Goal: Communication & Community: Answer question/provide support

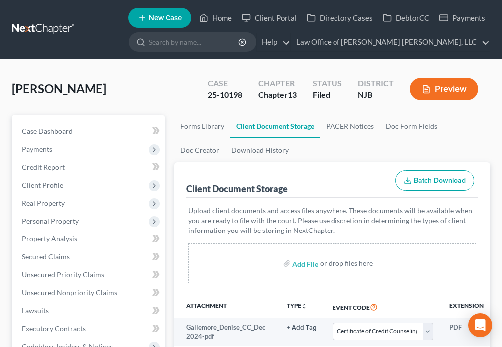
select select "9"
click at [208, 24] on link "Home" at bounding box center [215, 18] width 42 height 18
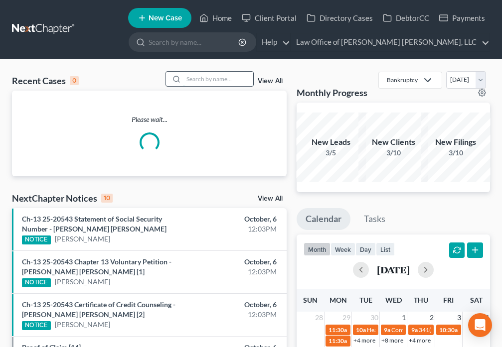
click at [213, 82] on input "search" at bounding box center [218, 79] width 70 height 14
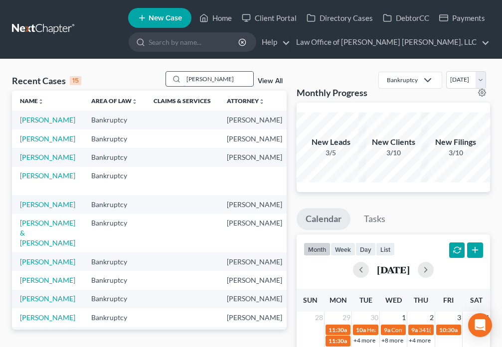
type input "[PERSON_NAME]"
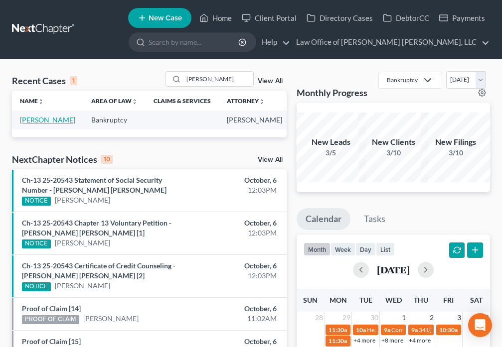
click at [28, 124] on link "[PERSON_NAME]" at bounding box center [47, 120] width 55 height 8
select select "6"
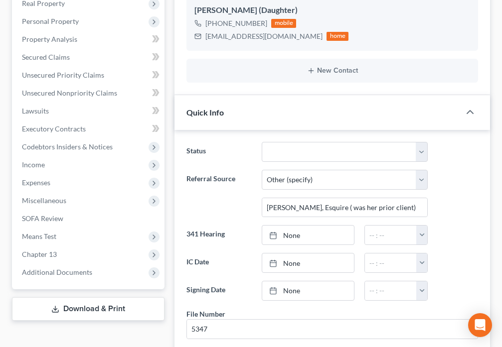
scroll to position [268, 0]
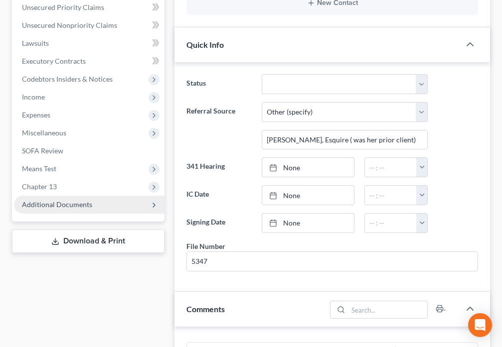
click at [85, 203] on span "Additional Documents" at bounding box center [57, 204] width 70 height 8
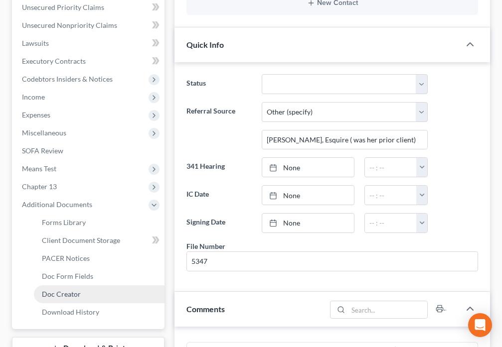
click at [88, 297] on link "Doc Creator" at bounding box center [99, 295] width 131 height 18
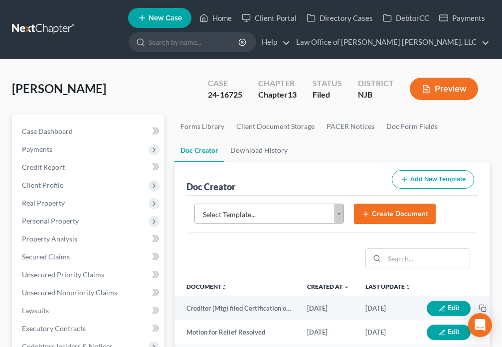
click at [338, 218] on body "Home New Case Client Portal Directory Cases DebtorCC Payments Law Office of [PE…" at bounding box center [251, 333] width 502 height 666
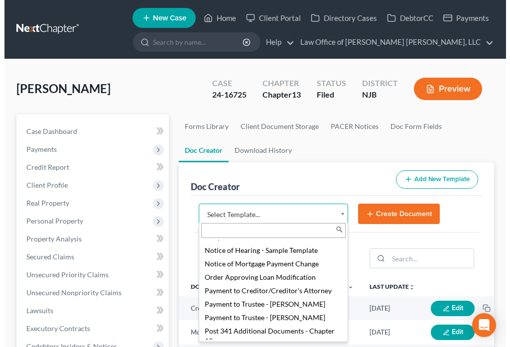
scroll to position [1225, 0]
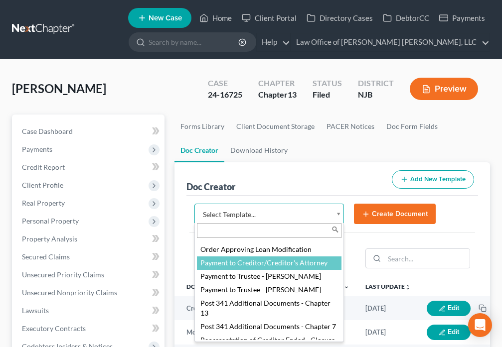
select select "88981"
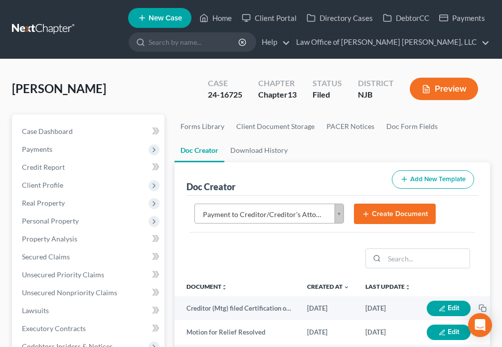
click at [392, 214] on button "Create Document" at bounding box center [395, 214] width 82 height 21
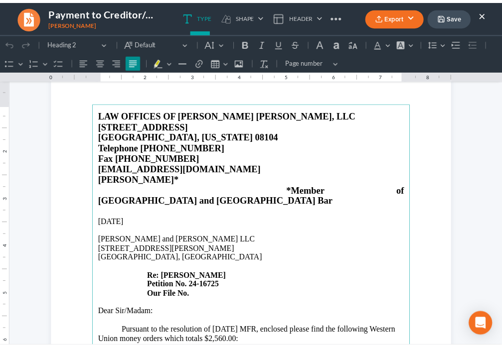
scroll to position [58, 0]
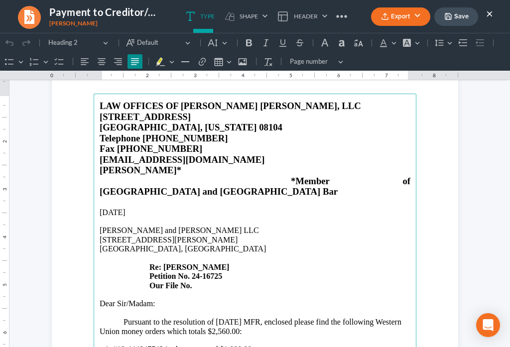
click at [489, 17] on button "×" at bounding box center [490, 13] width 7 height 12
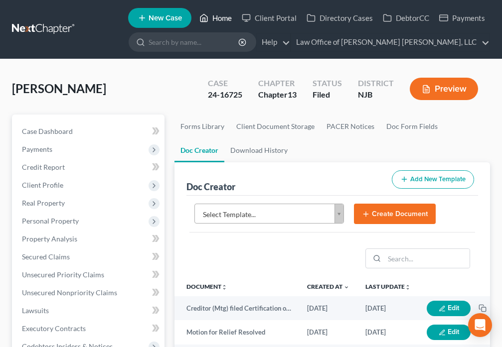
click at [219, 22] on link "Home" at bounding box center [215, 18] width 42 height 18
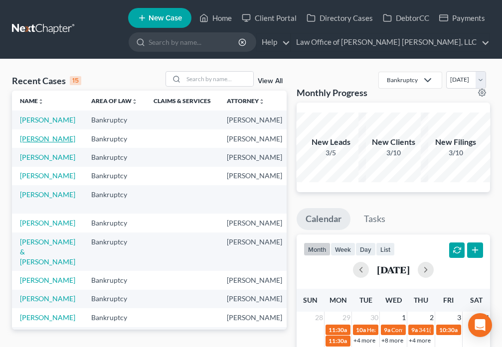
click at [43, 143] on link "[PERSON_NAME]" at bounding box center [47, 139] width 55 height 8
select select "0"
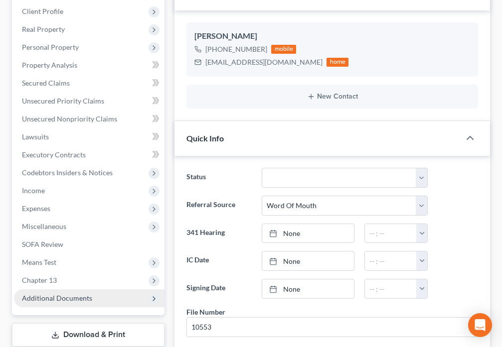
scroll to position [360, 0]
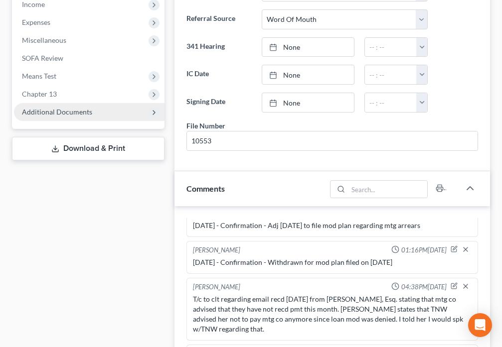
click at [82, 109] on span "Additional Documents" at bounding box center [57, 112] width 70 height 8
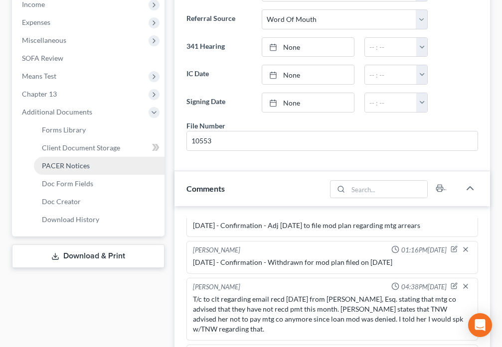
click at [84, 170] on link "PACER Notices" at bounding box center [99, 166] width 131 height 18
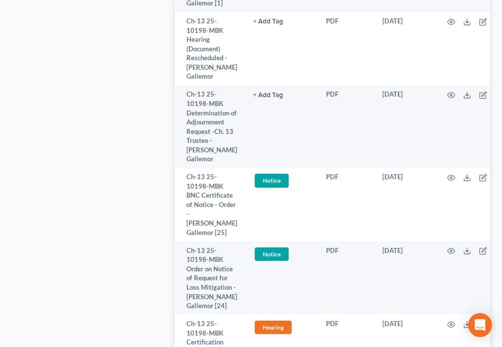
scroll to position [1372, 0]
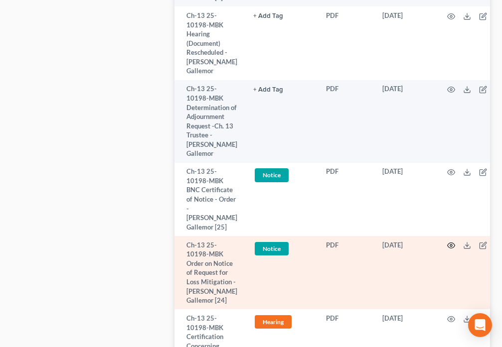
click at [450, 242] on icon "button" at bounding box center [451, 246] width 8 height 8
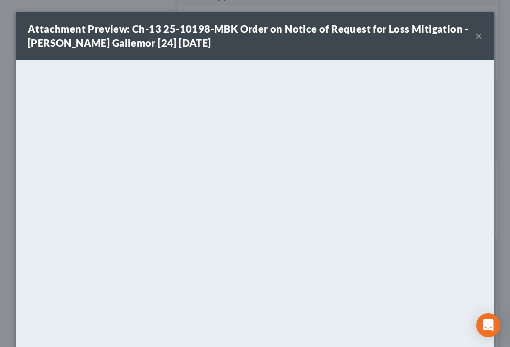
click at [476, 39] on button "×" at bounding box center [479, 36] width 7 height 12
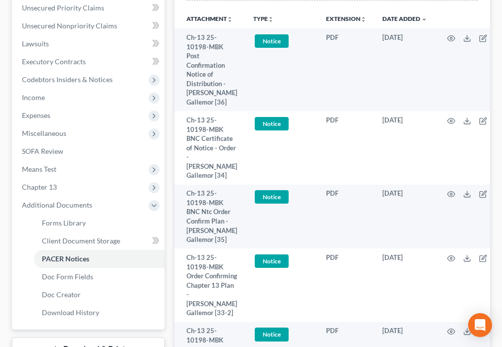
scroll to position [0, 0]
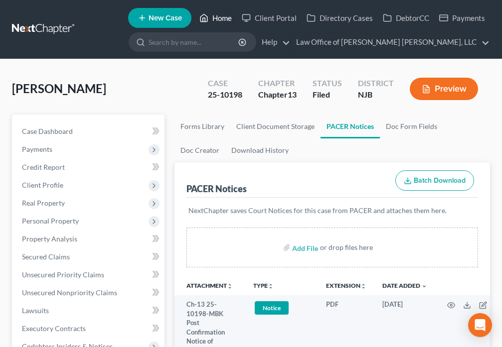
click at [208, 17] on icon at bounding box center [203, 18] width 9 height 12
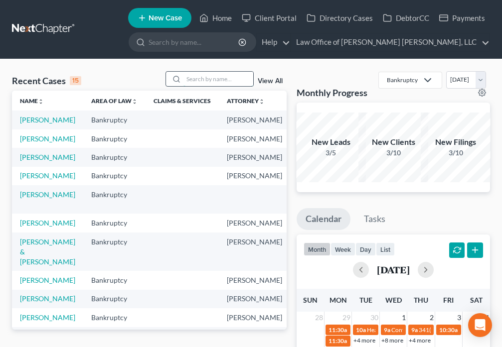
click at [216, 80] on input "search" at bounding box center [218, 79] width 70 height 14
type input "[PERSON_NAME]"
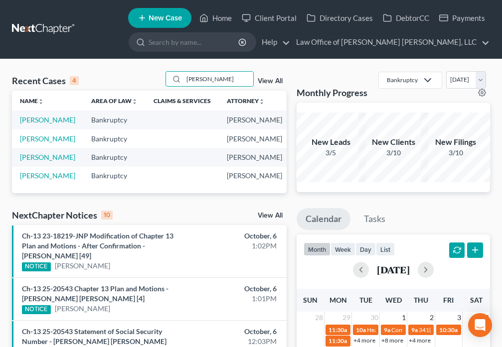
click at [24, 148] on td "[PERSON_NAME]" at bounding box center [47, 139] width 71 height 18
click at [27, 143] on link "[PERSON_NAME]" at bounding box center [47, 139] width 55 height 8
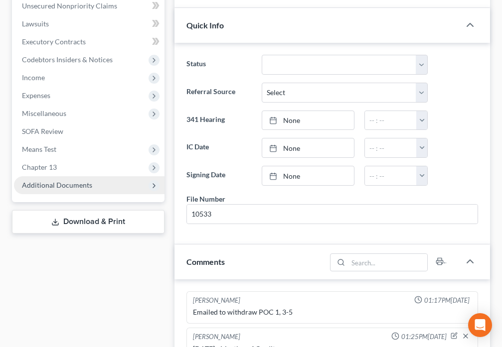
scroll to position [337, 0]
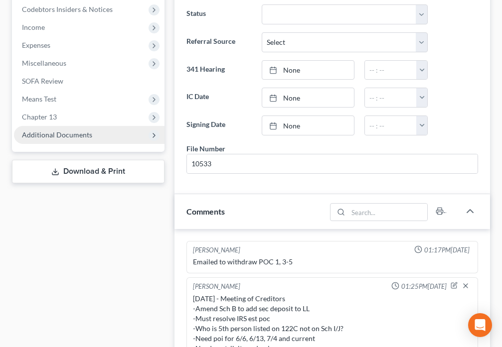
click at [73, 138] on span "Additional Documents" at bounding box center [57, 135] width 70 height 8
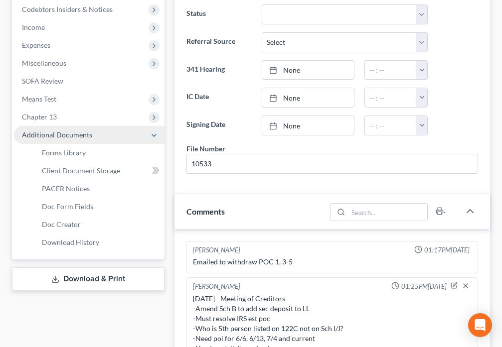
scroll to position [2001, 0]
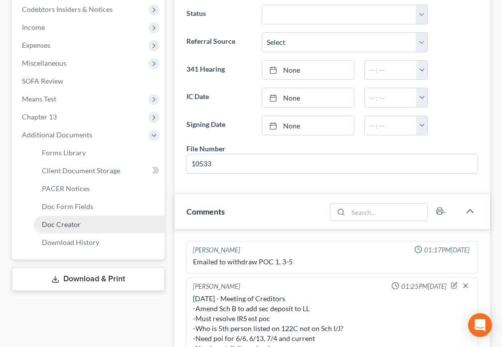
click at [74, 228] on span "Doc Creator" at bounding box center [61, 224] width 39 height 8
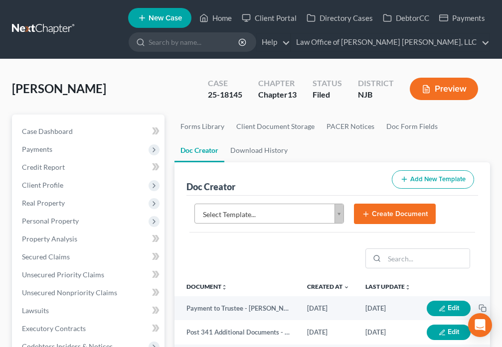
click at [340, 215] on body "Home New Case Client Portal Directory Cases DebtorCC Payments Law Office of [PE…" at bounding box center [251, 333] width 502 height 666
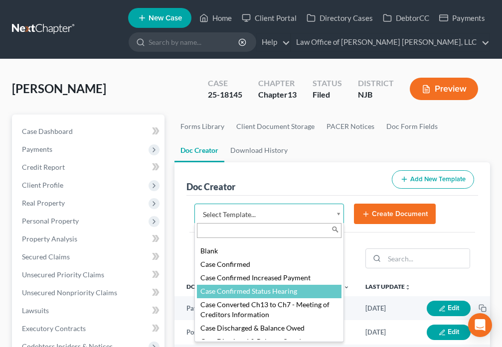
scroll to position [93, 0]
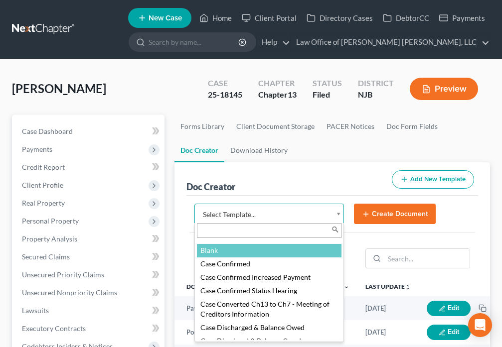
click at [295, 176] on body "Home New Case Client Portal Directory Cases DebtorCC Payments Law Office of [PE…" at bounding box center [251, 333] width 502 height 666
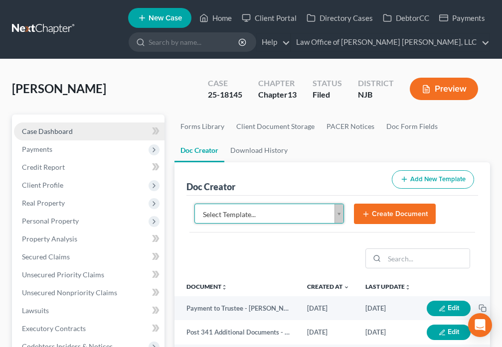
click at [59, 137] on link "Case Dashboard" at bounding box center [89, 132] width 151 height 18
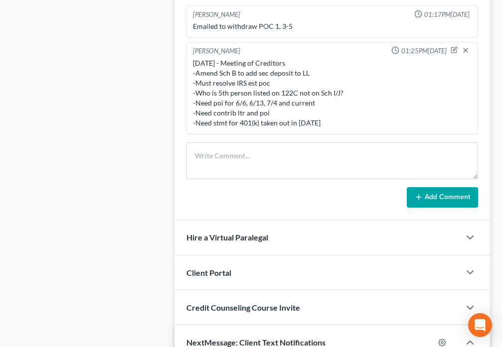
scroll to position [593, 0]
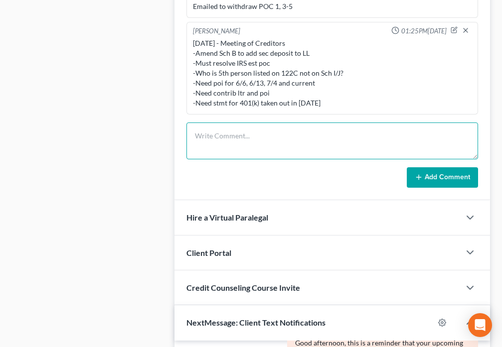
click at [247, 143] on textarea at bounding box center [332, 141] width 292 height 37
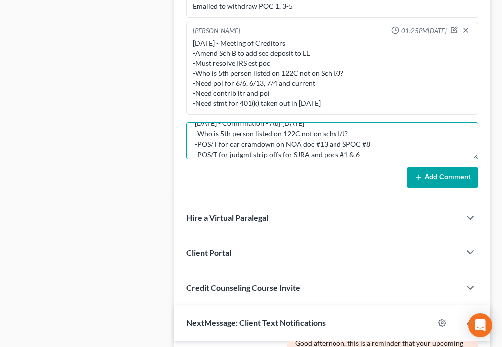
scroll to position [23, 0]
type textarea "[DATE] - Confirmation - Adj [DATE] -Who is 5th person listed on 122C not on sch…"
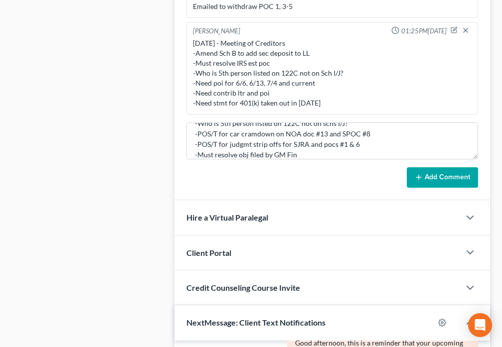
click at [421, 184] on button "Add Comment" at bounding box center [442, 177] width 71 height 21
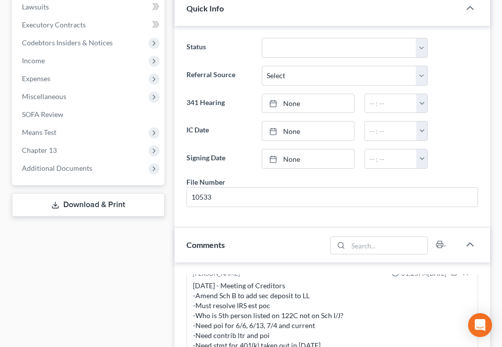
scroll to position [314, 0]
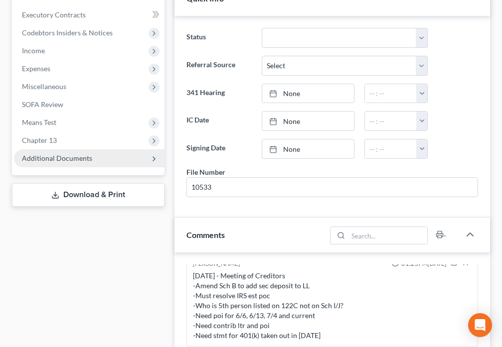
click at [69, 158] on span "Additional Documents" at bounding box center [57, 158] width 70 height 8
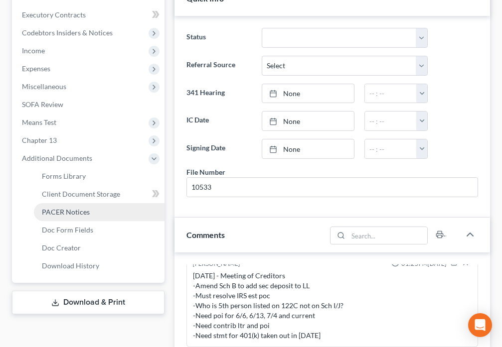
click at [89, 211] on link "PACER Notices" at bounding box center [99, 212] width 131 height 18
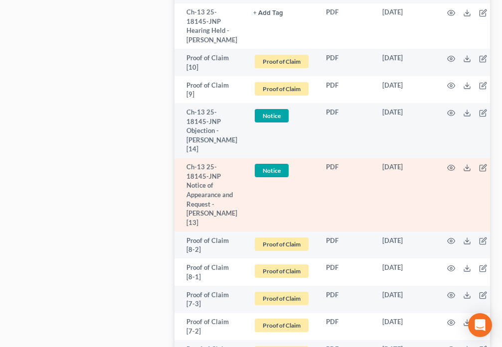
scroll to position [1093, 0]
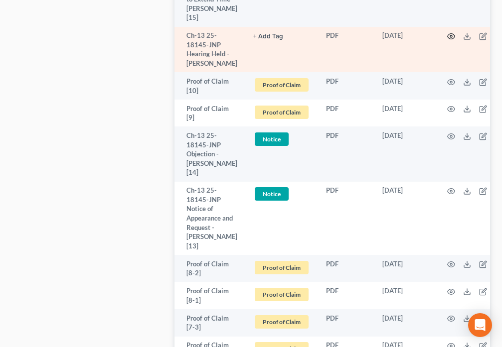
click at [448, 39] on icon "button" at bounding box center [451, 36] width 7 height 5
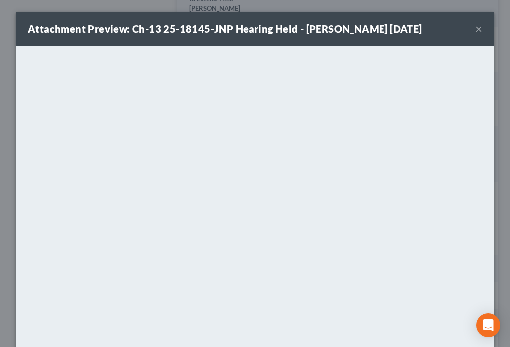
click at [476, 31] on button "×" at bounding box center [479, 29] width 7 height 12
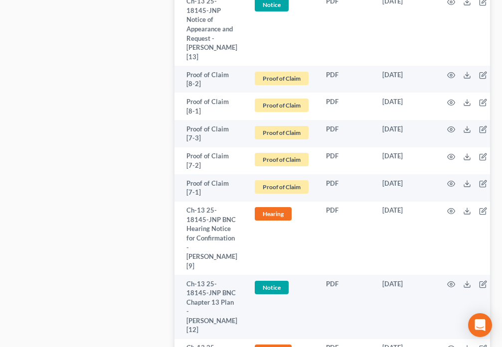
scroll to position [1221, 0]
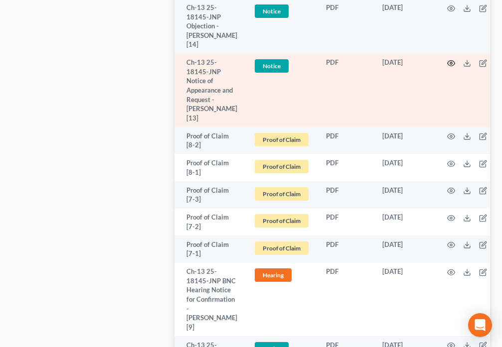
click at [447, 67] on icon "button" at bounding box center [451, 63] width 8 height 8
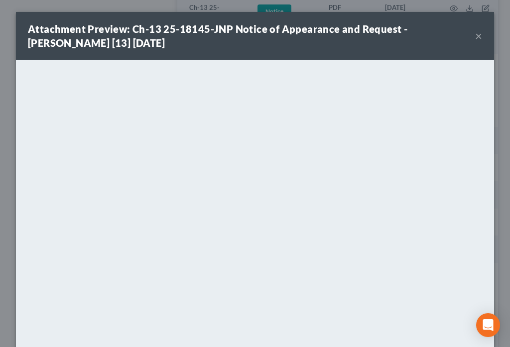
click at [476, 32] on button "×" at bounding box center [479, 36] width 7 height 12
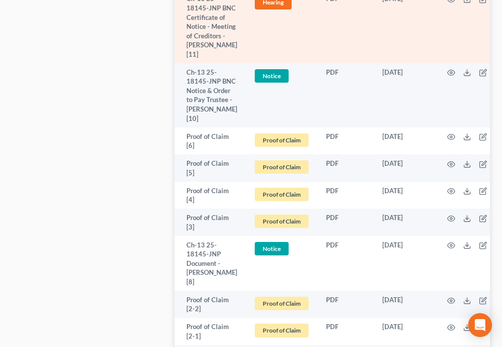
scroll to position [1698, 0]
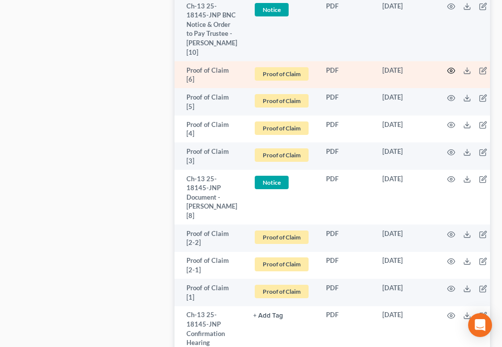
click at [450, 72] on circle "button" at bounding box center [451, 71] width 2 height 2
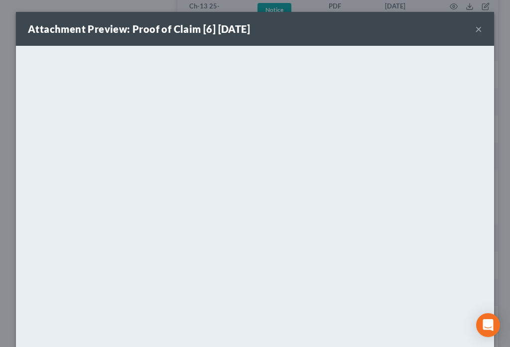
click at [476, 31] on button "×" at bounding box center [479, 29] width 7 height 12
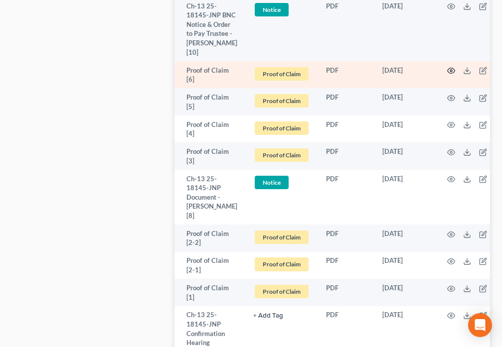
click at [447, 75] on icon "button" at bounding box center [451, 71] width 8 height 8
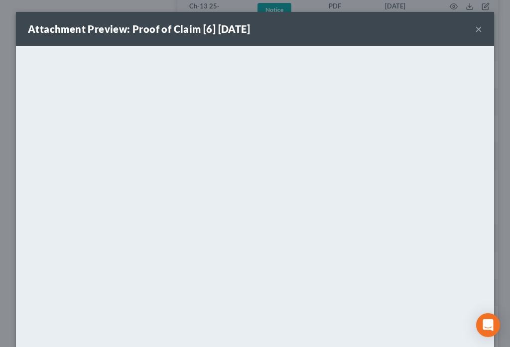
click at [476, 30] on button "×" at bounding box center [479, 29] width 7 height 12
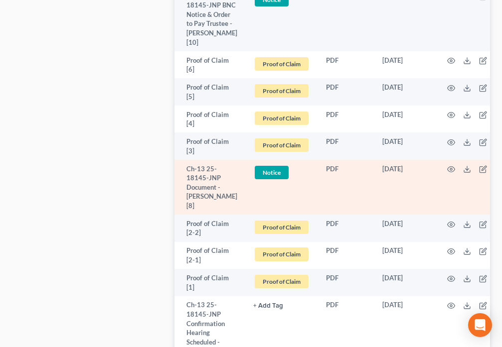
scroll to position [1745, 0]
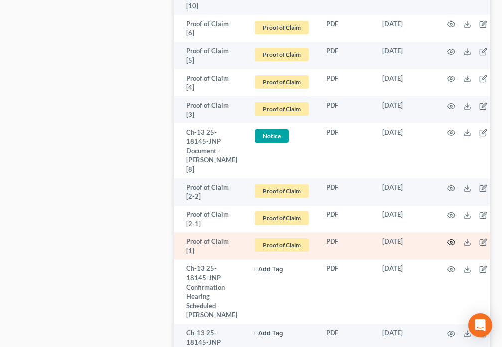
click at [449, 247] on icon "button" at bounding box center [451, 243] width 8 height 8
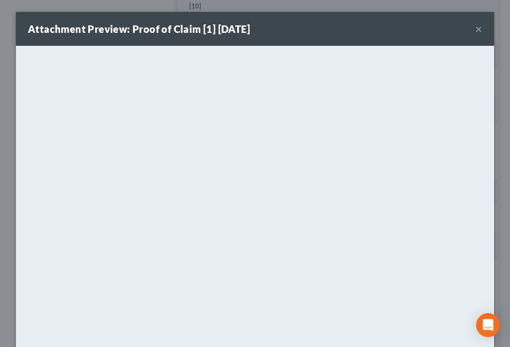
click at [477, 28] on button "×" at bounding box center [479, 29] width 7 height 12
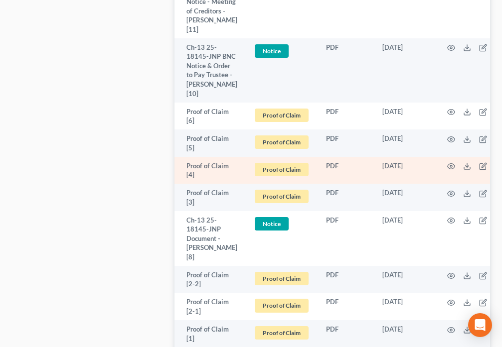
scroll to position [1640, 0]
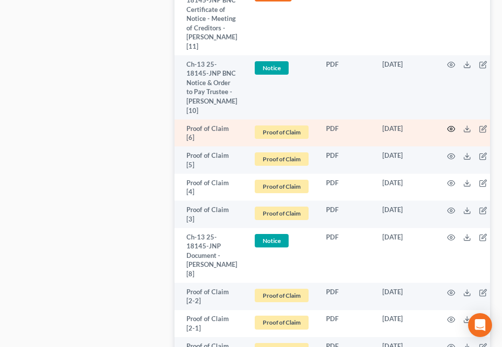
click at [450, 130] on circle "button" at bounding box center [451, 129] width 2 height 2
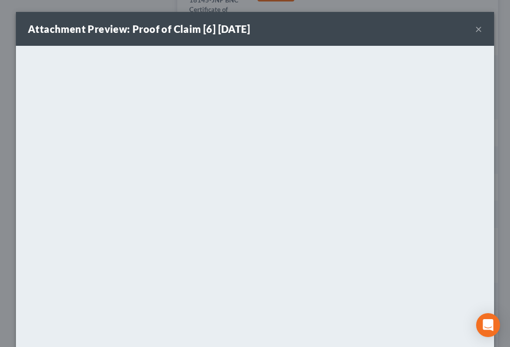
click at [477, 31] on button "×" at bounding box center [479, 29] width 7 height 12
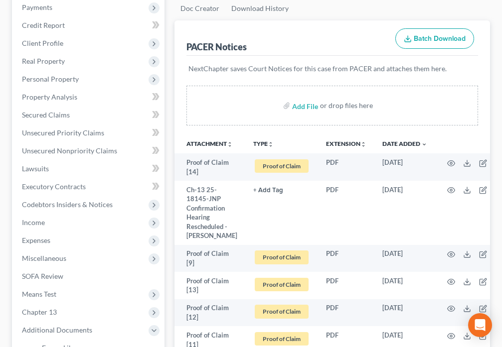
scroll to position [0, 0]
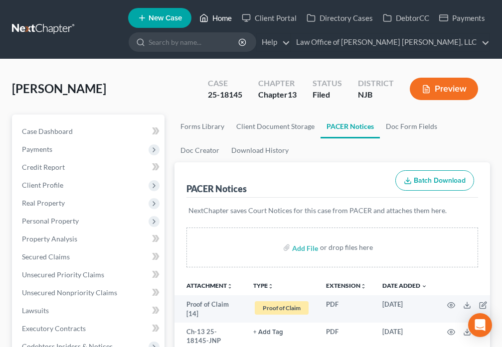
click at [211, 15] on link "Home" at bounding box center [215, 18] width 42 height 18
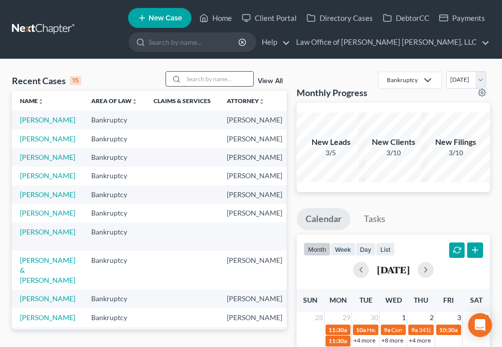
click at [211, 78] on input "search" at bounding box center [218, 79] width 70 height 14
type input "[PERSON_NAME]"
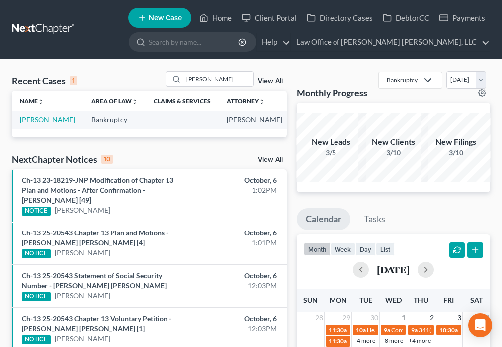
click at [41, 124] on link "[PERSON_NAME]" at bounding box center [47, 120] width 55 height 8
select select "6"
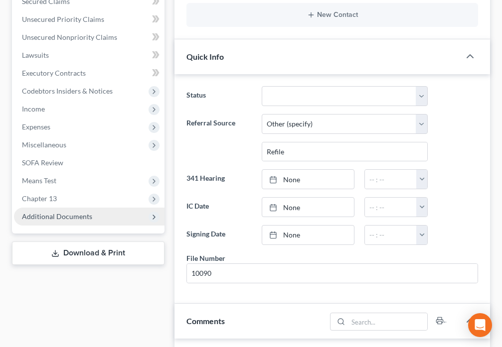
scroll to position [161, 0]
click at [81, 215] on span "Additional Documents" at bounding box center [57, 216] width 70 height 8
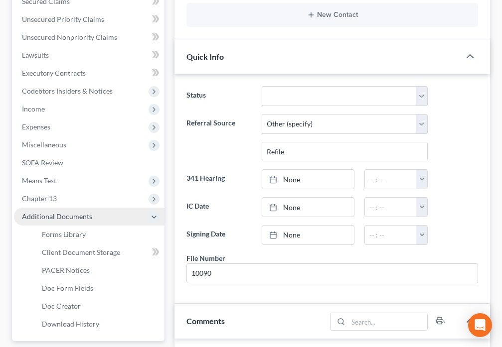
scroll to position [2893, 0]
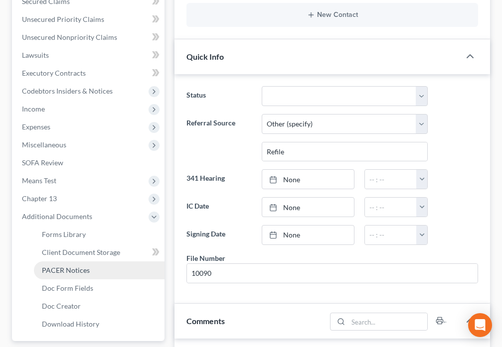
click at [90, 273] on link "PACER Notices" at bounding box center [99, 271] width 131 height 18
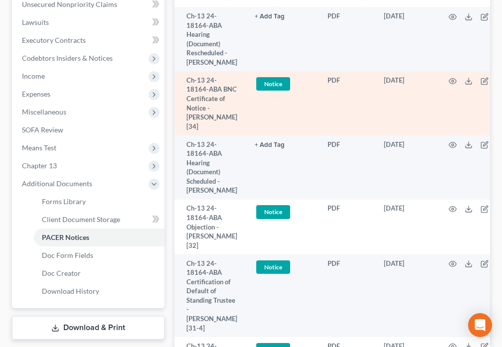
scroll to position [291, 0]
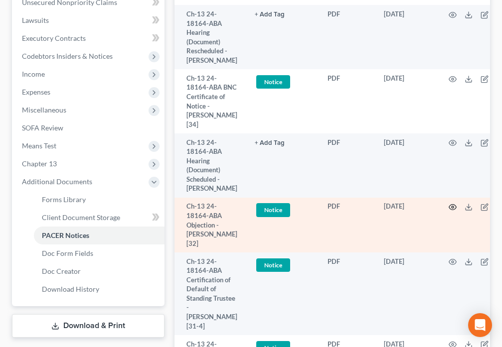
click at [449, 211] on icon "button" at bounding box center [453, 207] width 8 height 8
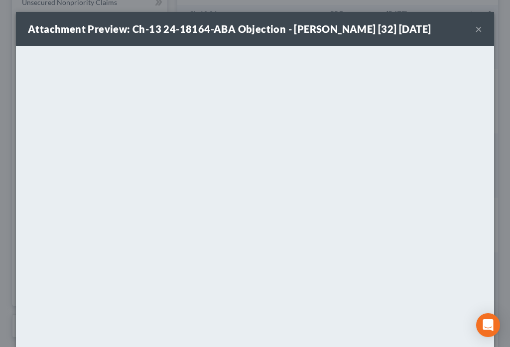
click at [476, 31] on button "×" at bounding box center [479, 29] width 7 height 12
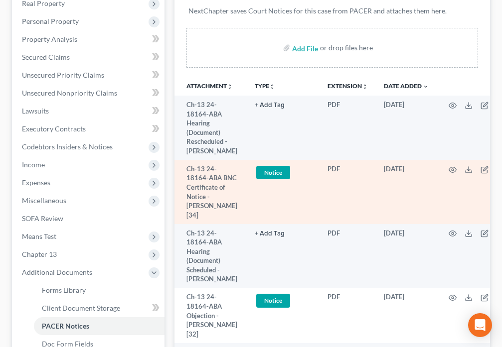
scroll to position [198, 0]
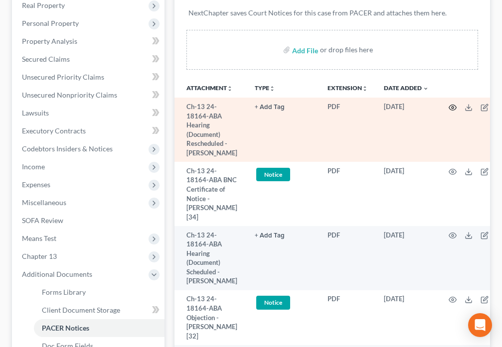
click at [449, 107] on icon "button" at bounding box center [453, 108] width 8 height 8
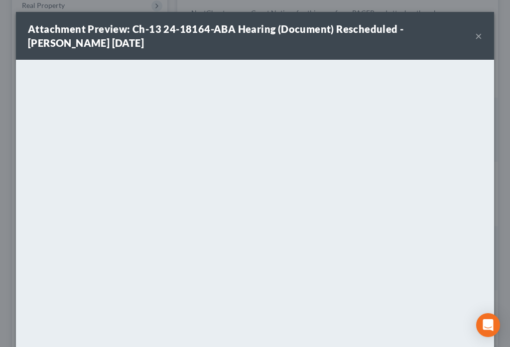
click at [476, 36] on button "×" at bounding box center [479, 36] width 7 height 12
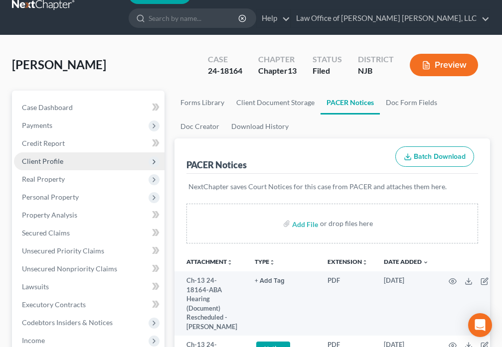
scroll to position [0, 0]
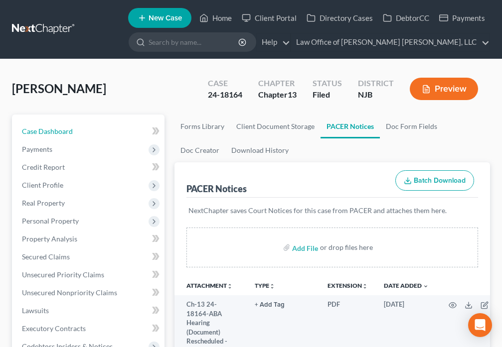
drag, startPoint x: 41, startPoint y: 133, endPoint x: 204, endPoint y: 213, distance: 181.5
click at [41, 133] on span "Case Dashboard" at bounding box center [47, 131] width 51 height 8
select select "6"
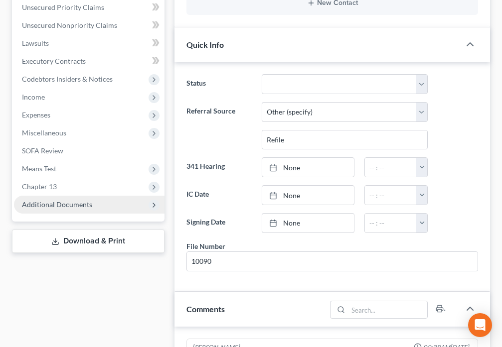
scroll to position [161, 0]
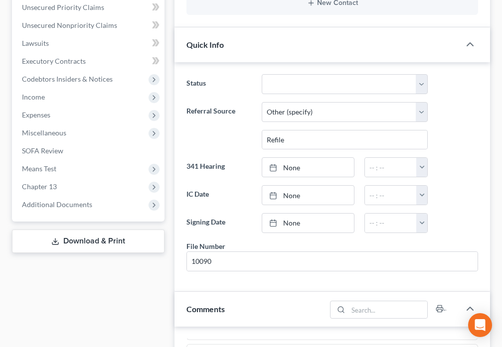
drag, startPoint x: 85, startPoint y: 202, endPoint x: 87, endPoint y: 260, distance: 58.4
click at [85, 202] on span "Additional Documents" at bounding box center [57, 204] width 70 height 8
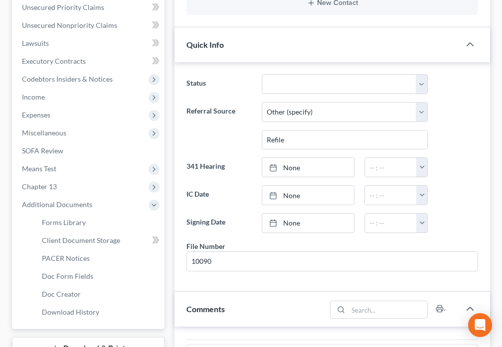
scroll to position [2893, 0]
click at [90, 243] on span "Client Document Storage" at bounding box center [81, 240] width 78 height 8
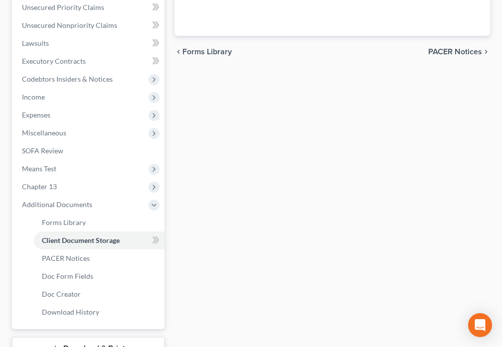
select select "9"
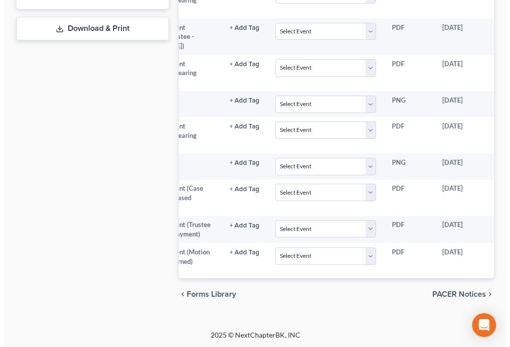
scroll to position [0, 138]
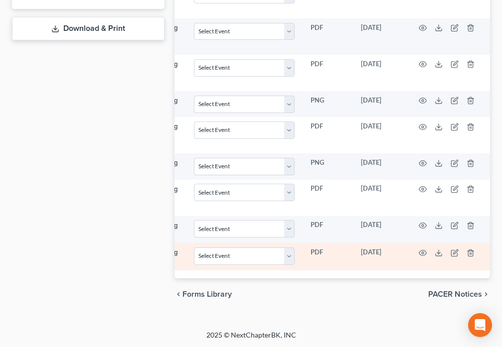
click at [427, 243] on td at bounding box center [449, 256] width 84 height 27
click at [421, 249] on icon "button" at bounding box center [423, 253] width 8 height 8
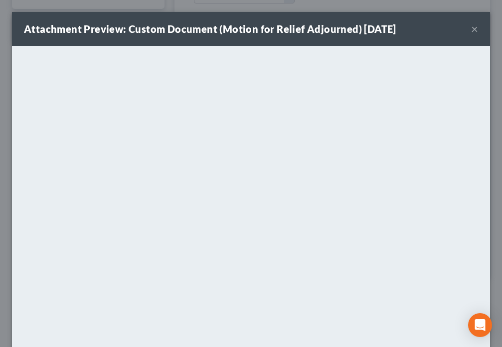
scroll to position [0, 132]
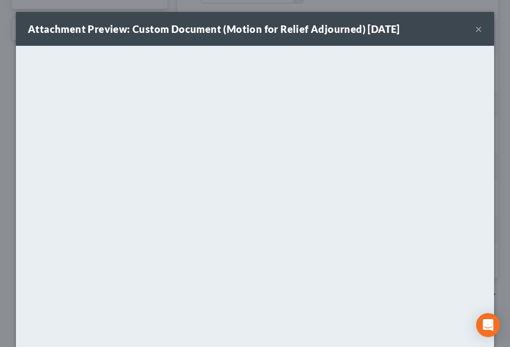
click at [476, 30] on button "×" at bounding box center [479, 29] width 7 height 12
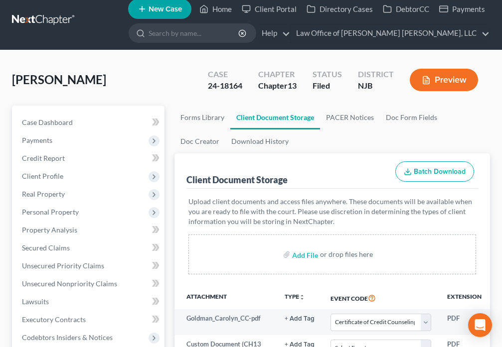
scroll to position [0, 0]
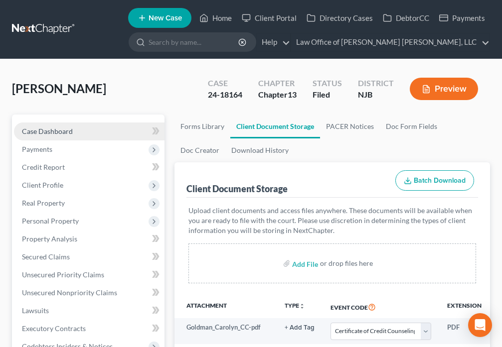
click at [86, 132] on link "Case Dashboard" at bounding box center [89, 132] width 151 height 18
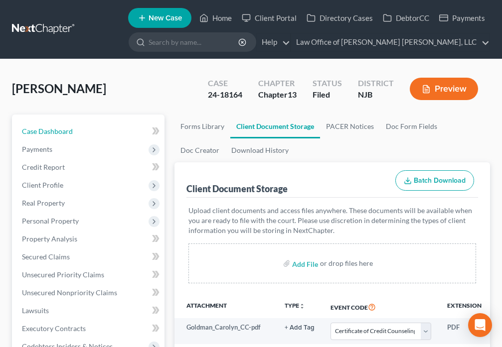
select select "6"
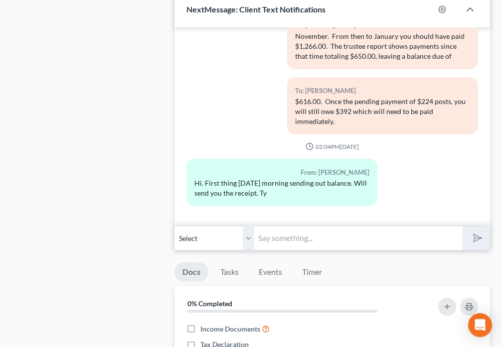
scroll to position [966, 0]
click at [288, 239] on input "text" at bounding box center [358, 238] width 208 height 24
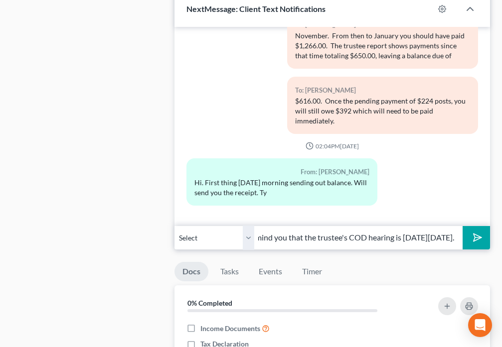
scroll to position [0, 149]
type input "Hi [PERSON_NAME]. Just wanted to remind you that the trustee's COD hearing is […"
click at [473, 237] on icon "submit" at bounding box center [476, 238] width 14 height 14
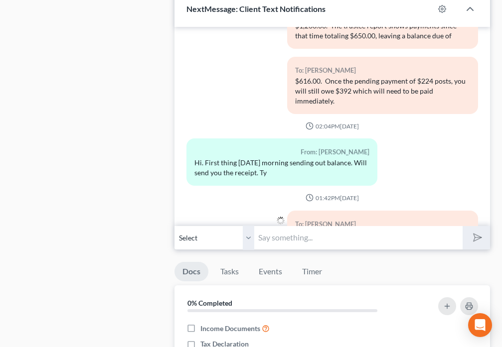
scroll to position [2964, 0]
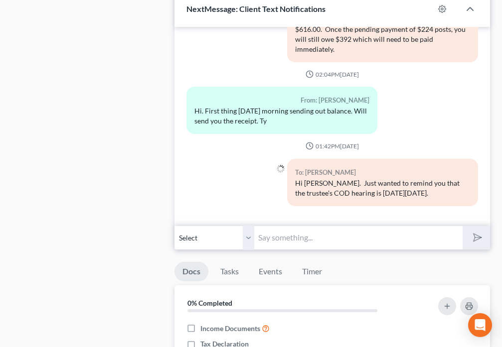
click at [309, 237] on input "text" at bounding box center [358, 238] width 208 height 24
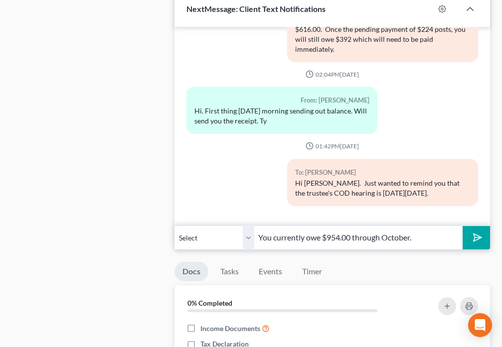
type input "You currently owe $954.00 through October."
click at [471, 235] on icon "submit" at bounding box center [476, 238] width 14 height 14
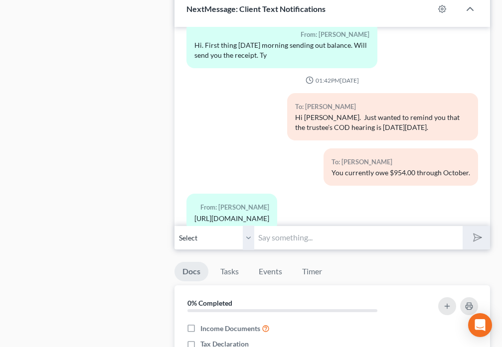
scroll to position [3101, 0]
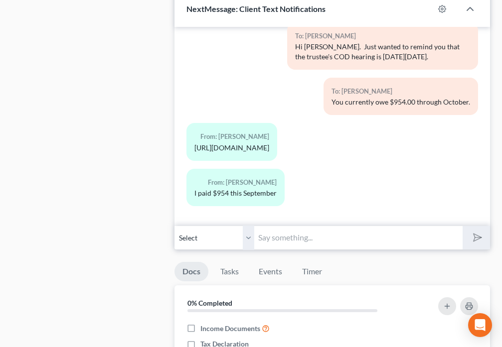
click at [279, 238] on input "text" at bounding box center [358, 238] width 208 height 24
type input "What day? It hasn't post to your account yet."
drag, startPoint x: 480, startPoint y: 242, endPoint x: 198, endPoint y: 6, distance: 366.6
click at [479, 242] on icon "submit" at bounding box center [476, 238] width 10 height 10
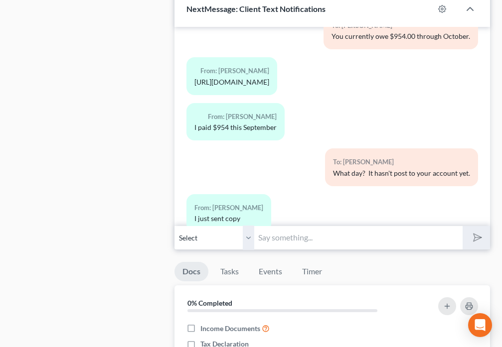
scroll to position [3192, 0]
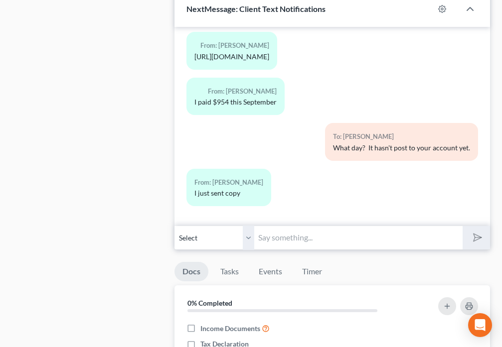
click at [286, 237] on input "text" at bounding box center [358, 238] width 208 height 24
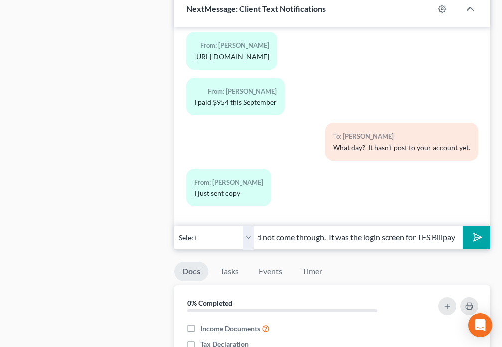
scroll to position [0, 32]
type input "Copy did not come through. It was the login screen for TFS Billpay"
click at [478, 241] on icon "submit" at bounding box center [476, 238] width 14 height 14
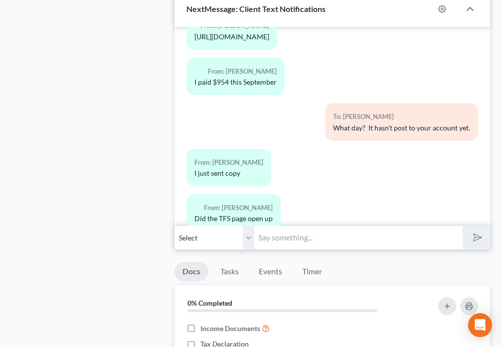
scroll to position [3293, 0]
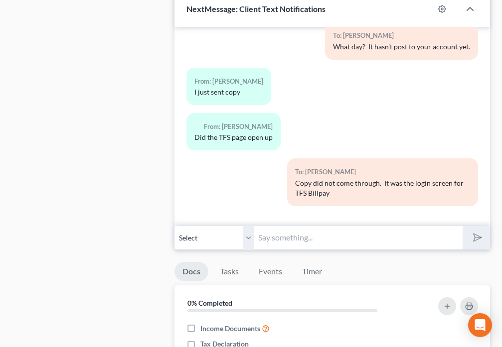
click at [306, 239] on input "text" at bounding box center [358, 238] width 208 height 24
type input "no"
click at [480, 237] on polygon "submit" at bounding box center [476, 238] width 12 height 12
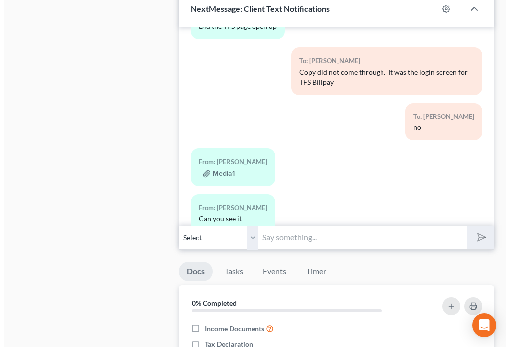
scroll to position [3430, 0]
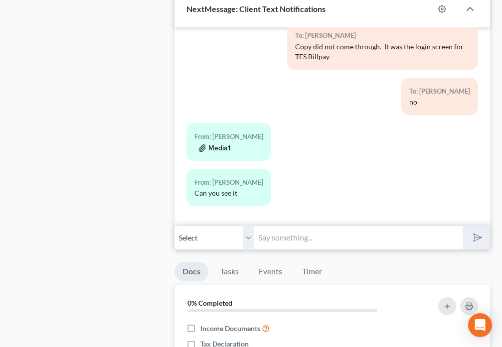
click at [223, 146] on button "Media1" at bounding box center [214, 149] width 32 height 8
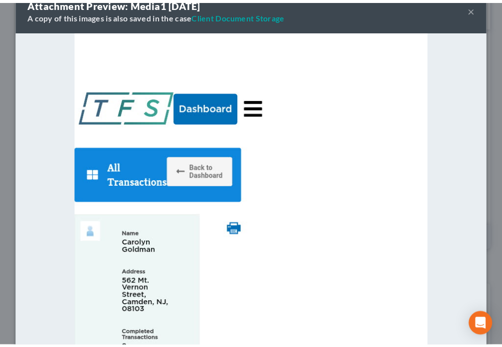
scroll to position [0, 0]
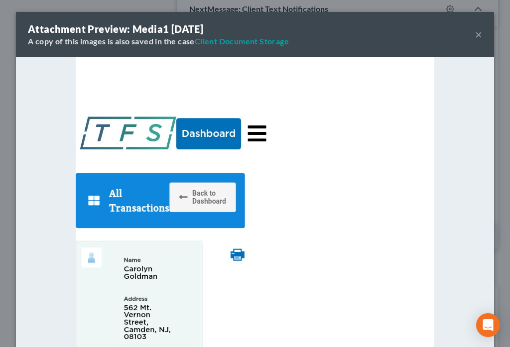
click at [477, 34] on button "×" at bounding box center [479, 34] width 7 height 12
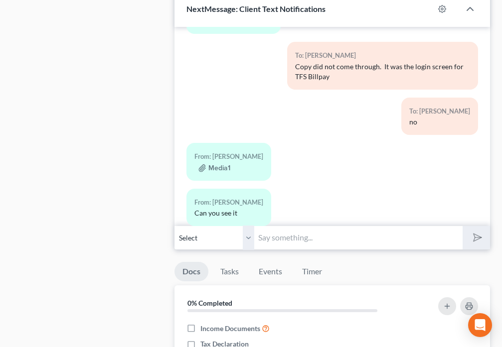
scroll to position [3430, 0]
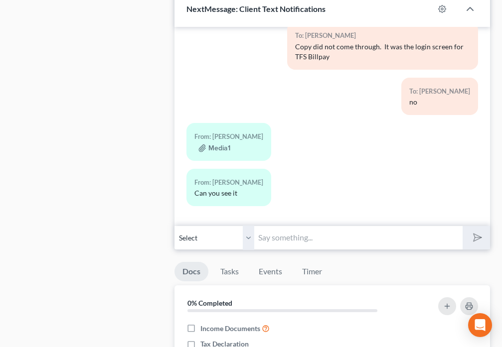
click at [273, 235] on input "text" at bounding box center [358, 238] width 208 height 24
type input "Yes, thank you."
click at [480, 239] on polygon "submit" at bounding box center [476, 238] width 12 height 12
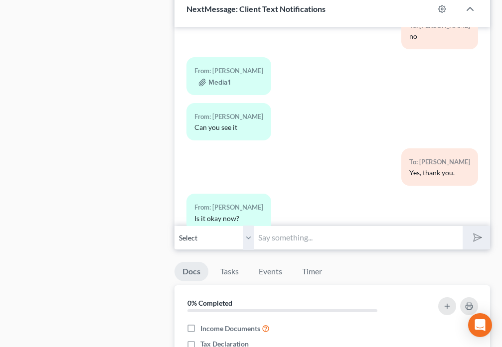
scroll to position [3521, 0]
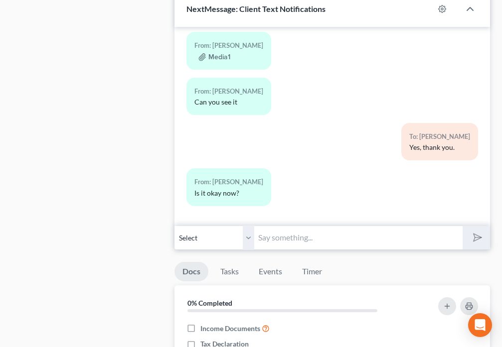
click at [296, 231] on input "text" at bounding box center [358, 238] width 208 height 24
type input "Yes"
click at [473, 239] on icon "submit" at bounding box center [476, 238] width 14 height 14
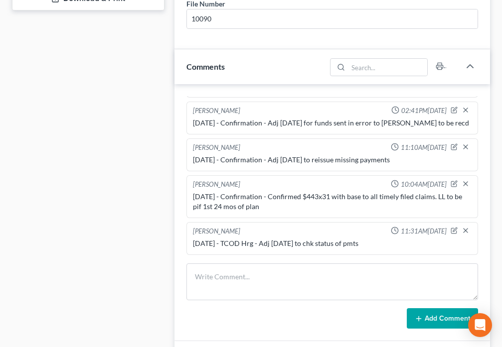
scroll to position [0, 0]
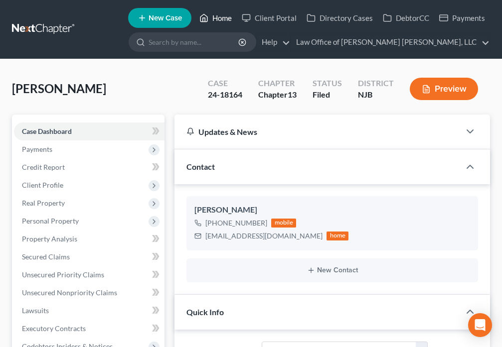
click at [217, 18] on link "Home" at bounding box center [215, 18] width 42 height 18
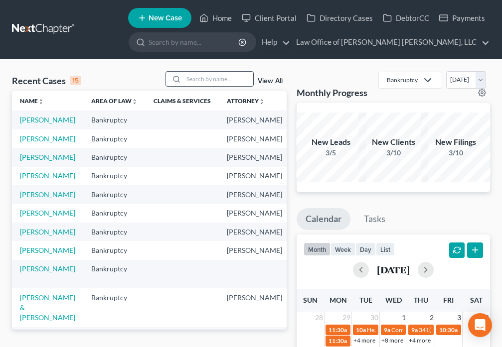
click at [224, 83] on input "search" at bounding box center [218, 79] width 70 height 14
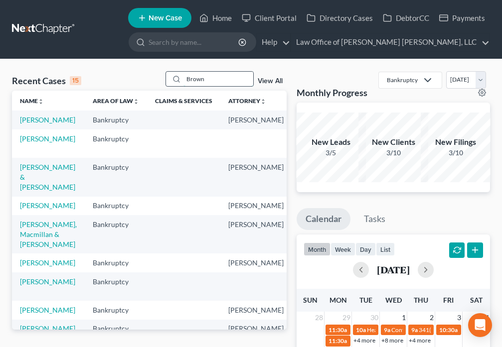
type input "Brown"
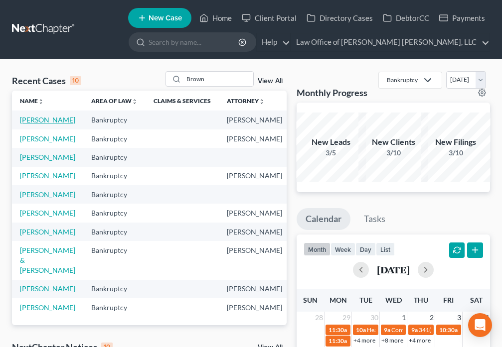
click at [25, 124] on link "[PERSON_NAME]" at bounding box center [47, 120] width 55 height 8
select select "6"
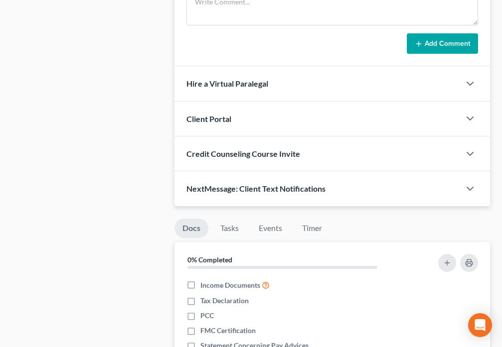
scroll to position [803, 0]
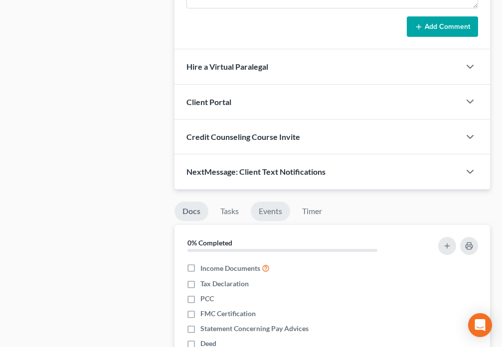
click at [258, 211] on link "Events" at bounding box center [270, 211] width 39 height 19
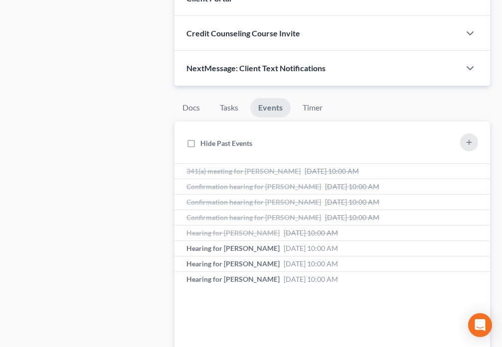
scroll to position [907, 0]
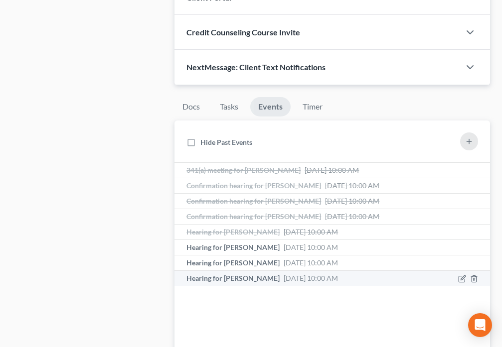
click at [252, 277] on span "Hearing for [PERSON_NAME]" at bounding box center [232, 278] width 93 height 8
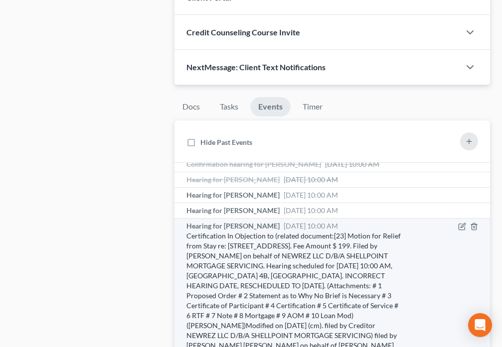
scroll to position [64, 0]
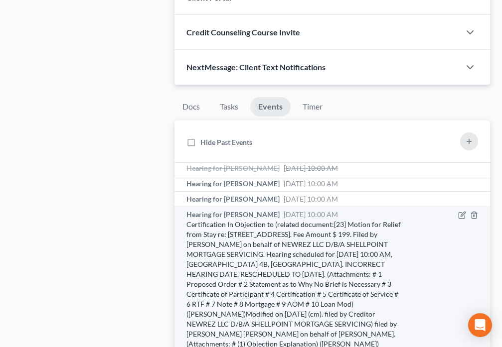
click at [284, 218] on span "[DATE] 10:00 AM" at bounding box center [311, 214] width 54 height 8
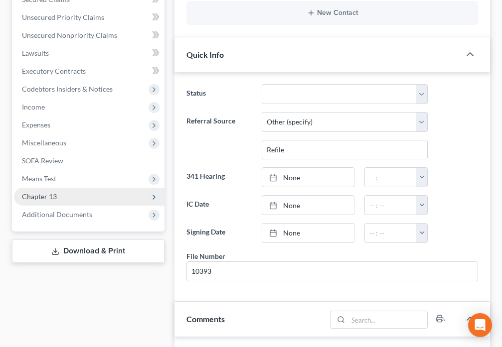
scroll to position [244, 0]
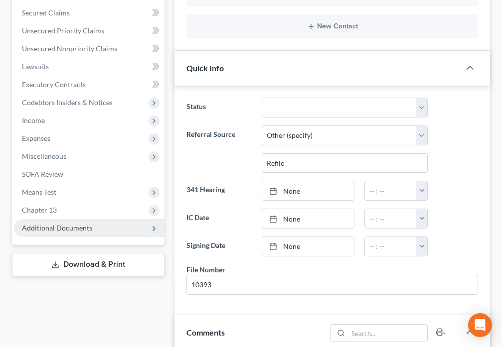
click at [82, 231] on span "Additional Documents" at bounding box center [57, 228] width 70 height 8
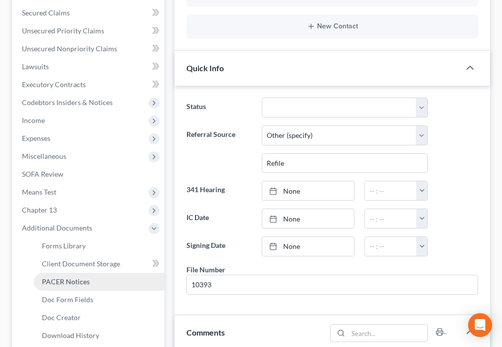
click at [86, 285] on span "PACER Notices" at bounding box center [66, 282] width 48 height 8
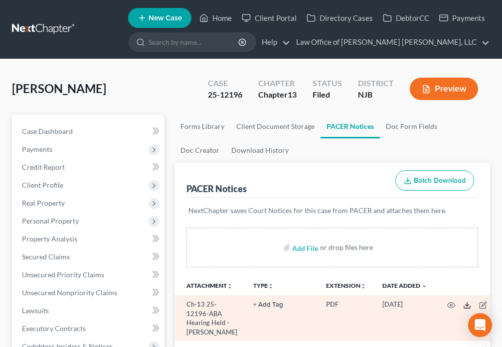
scroll to position [233, 0]
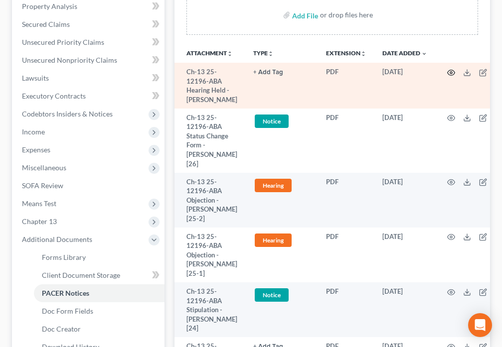
click at [448, 75] on icon "button" at bounding box center [451, 72] width 7 height 5
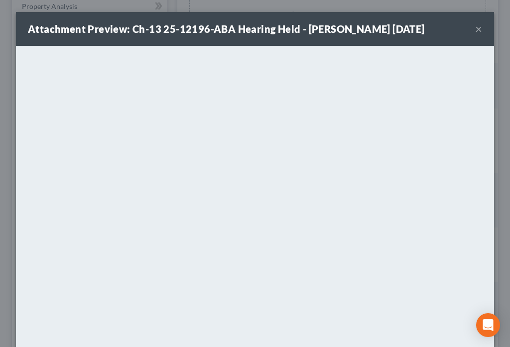
click at [476, 28] on button "×" at bounding box center [479, 29] width 7 height 12
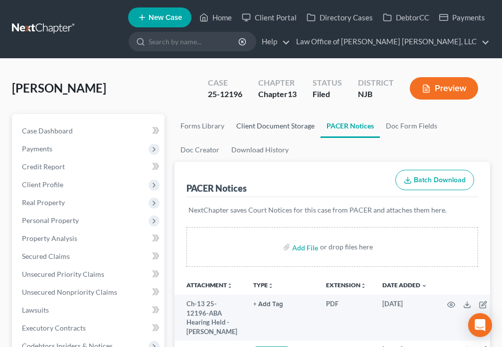
scroll to position [0, 0]
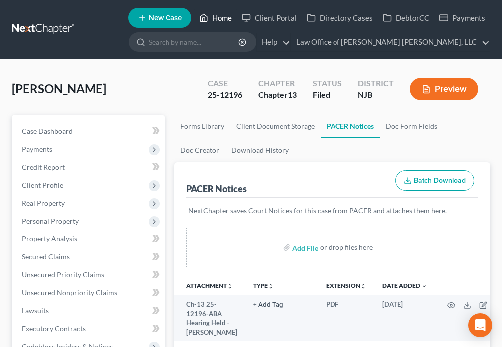
click at [216, 20] on link "Home" at bounding box center [215, 18] width 42 height 18
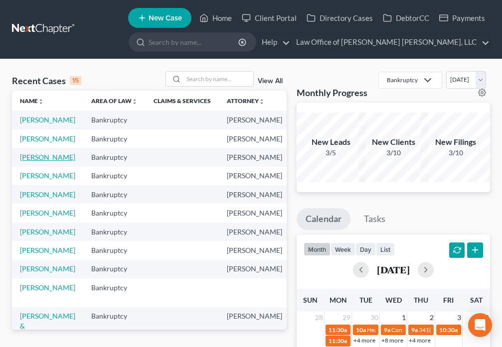
click at [36, 162] on link "[PERSON_NAME]" at bounding box center [47, 157] width 55 height 8
select select "6"
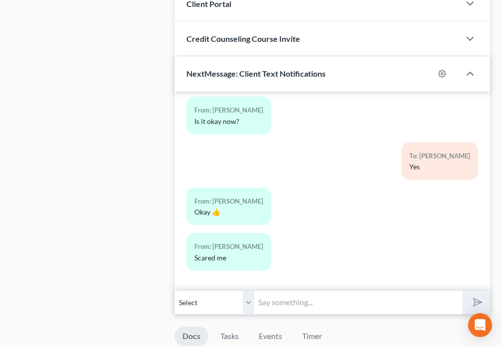
scroll to position [907, 0]
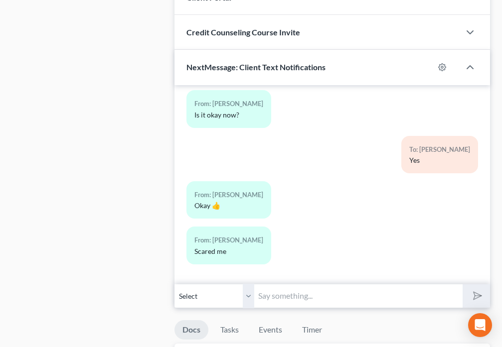
click at [282, 300] on input "text" at bounding box center [358, 296] width 208 height 24
